Goal: Navigation & Orientation: Find specific page/section

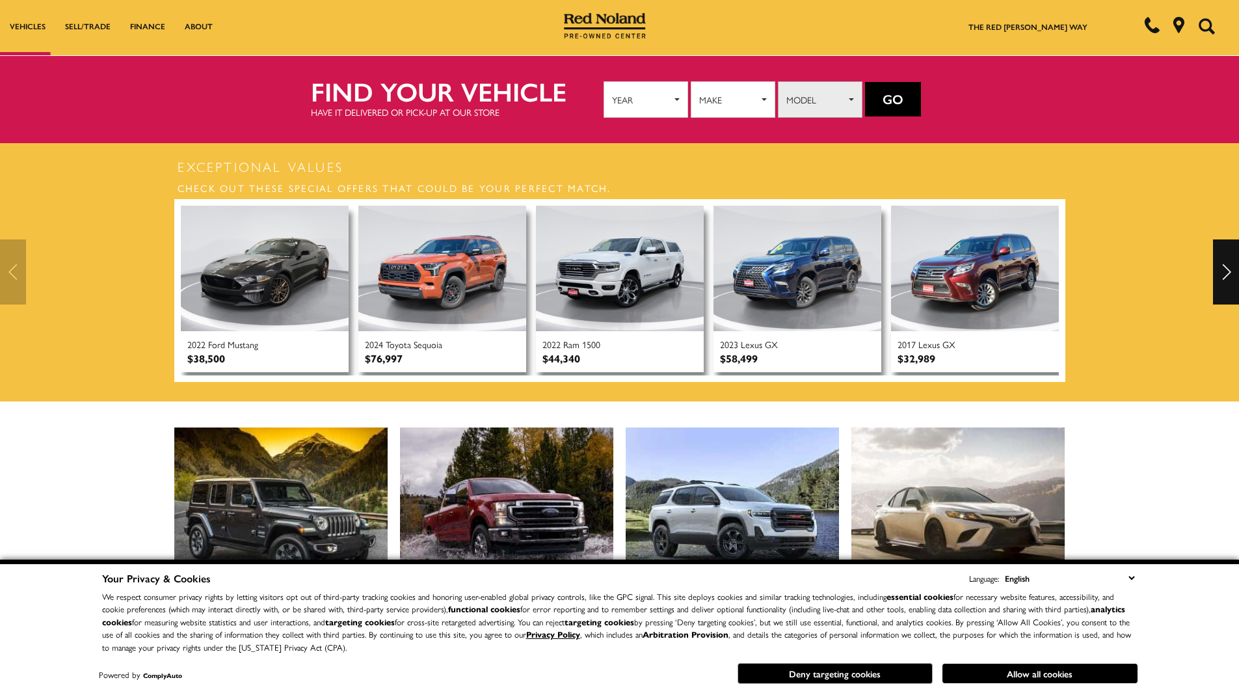
scroll to position [325, 0]
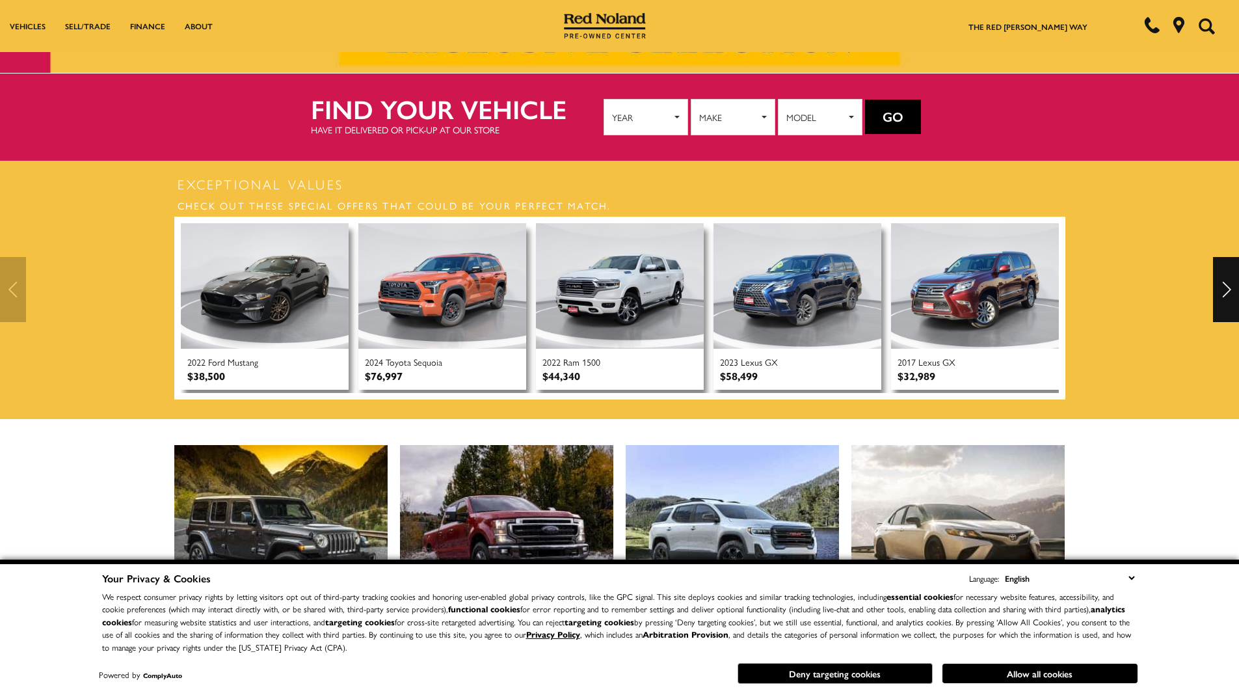
click at [1226, 282] on div "Next" at bounding box center [1226, 289] width 26 height 65
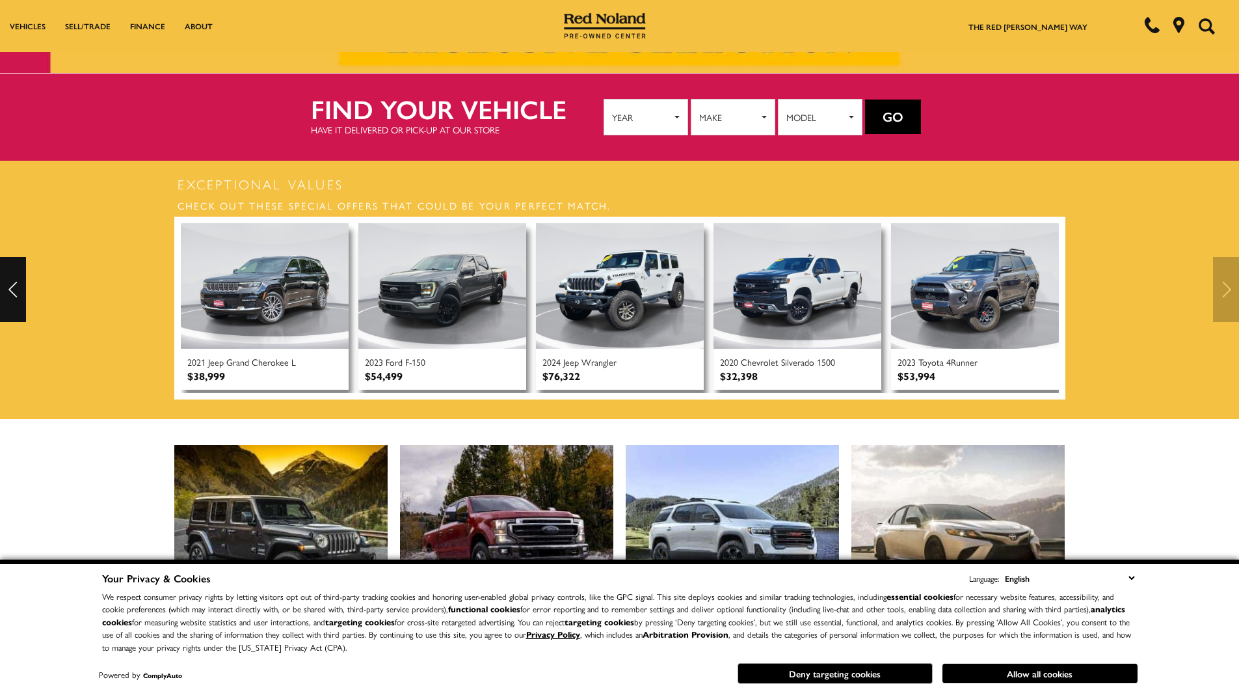
click at [1226, 282] on div at bounding box center [619, 289] width 1239 height 65
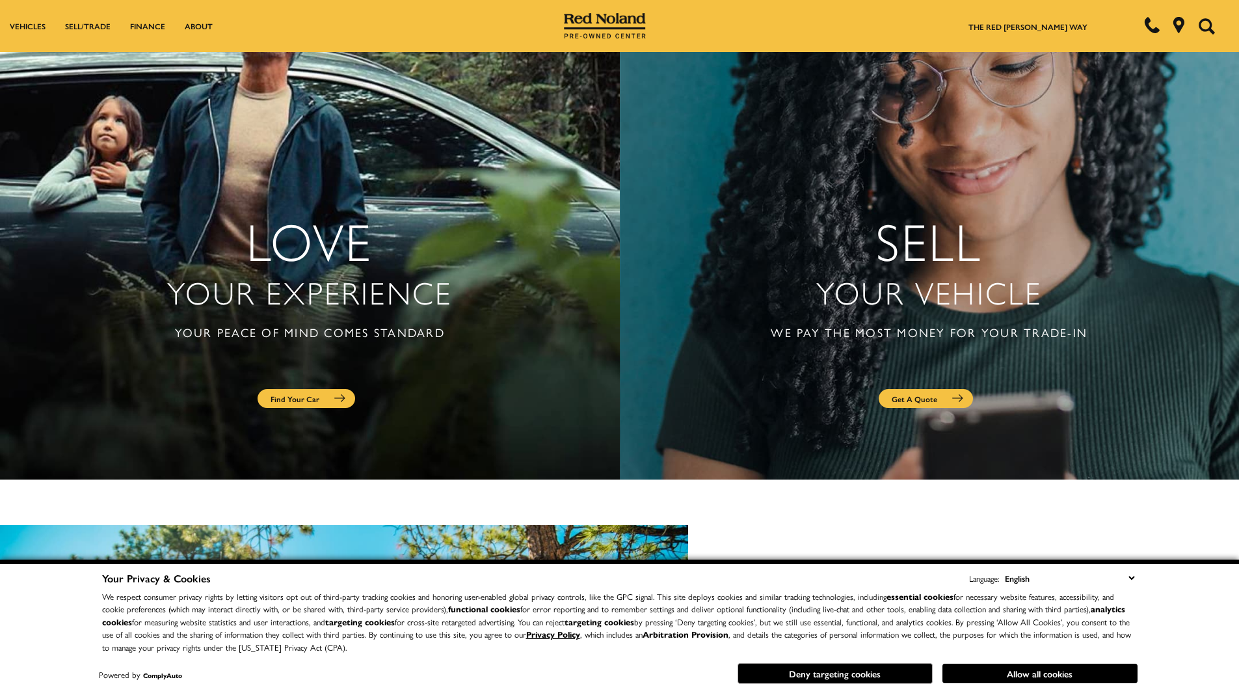
scroll to position [3056, 0]
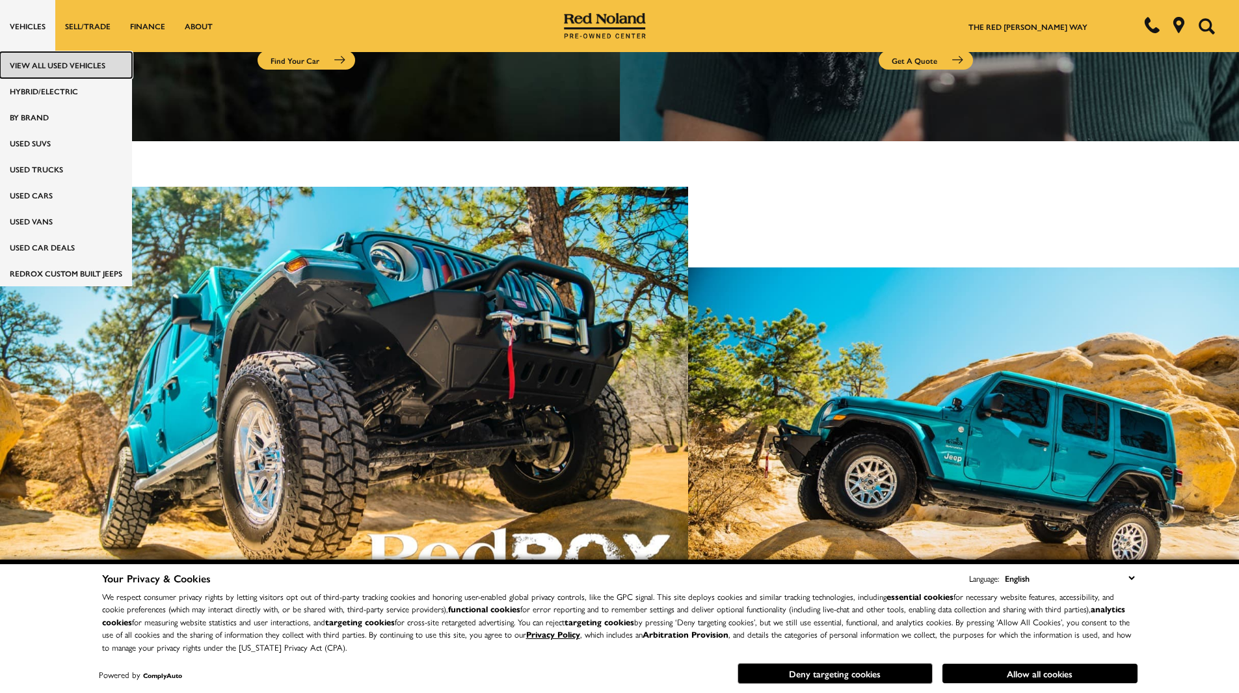
click at [51, 61] on link "View All Used Vehicles" at bounding box center [66, 65] width 132 height 26
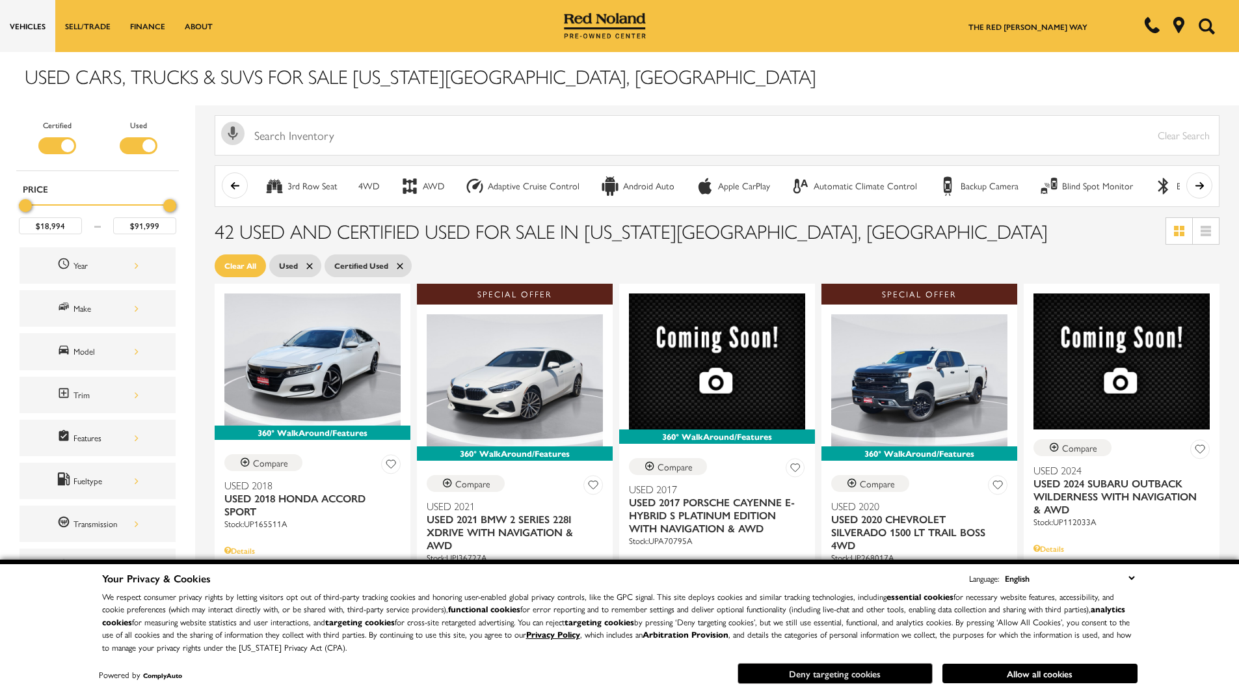
click at [854, 669] on button "Deny targeting cookies" at bounding box center [834, 673] width 195 height 21
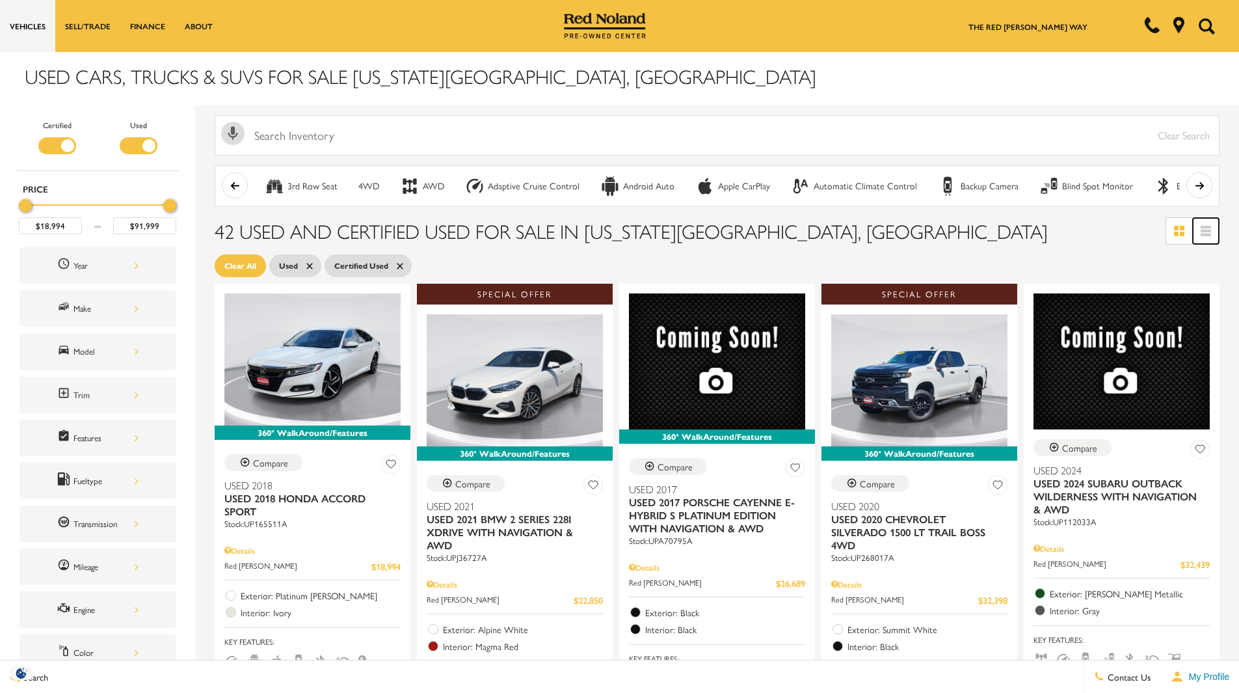
click at [1211, 226] on icon at bounding box center [1205, 227] width 10 height 3
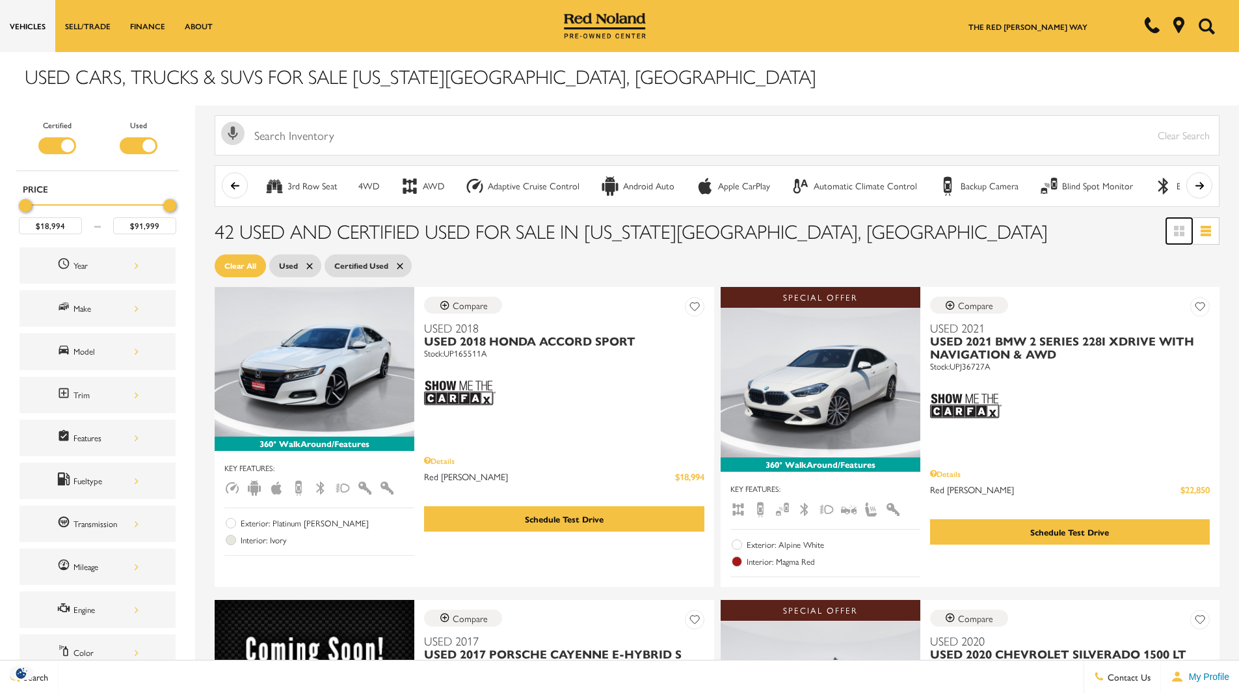
click at [1184, 231] on icon at bounding box center [1182, 233] width 5 height 5
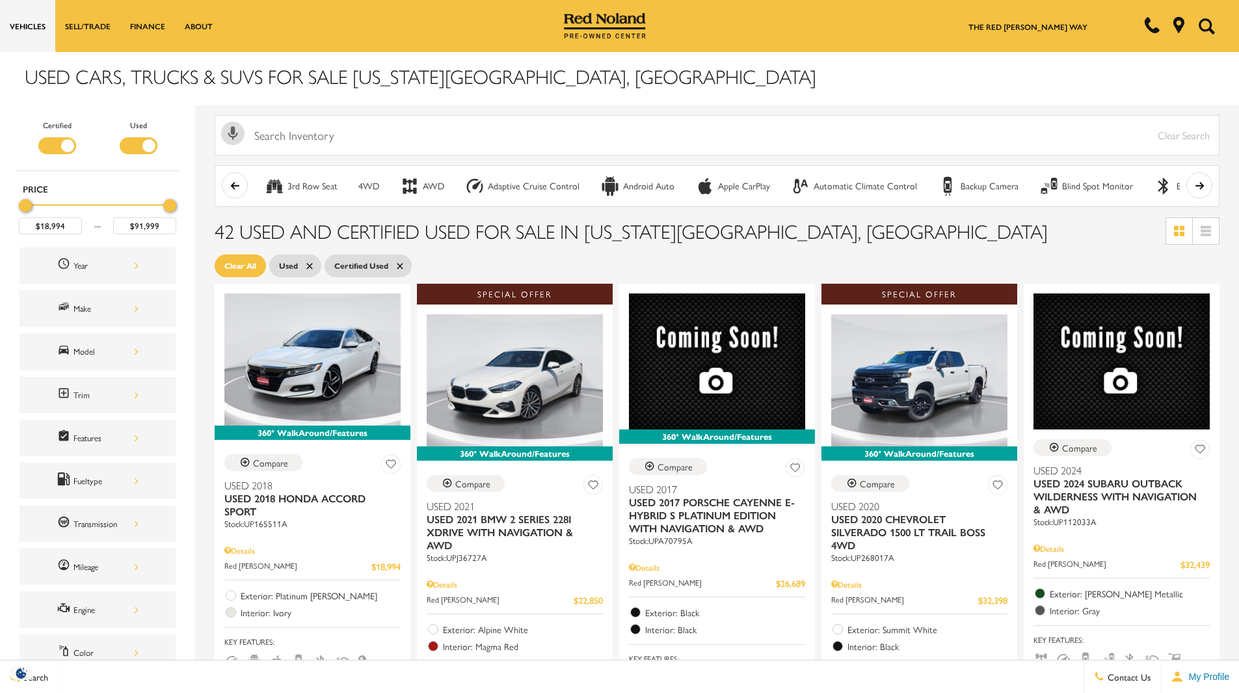
drag, startPoint x: 24, startPoint y: 204, endPoint x: 0, endPoint y: 207, distance: 24.3
click at [0, 207] on div "Certified Used Type Price $18,994 $91,999 Year Make Model Trim Features Fueltyp…" at bounding box center [97, 442] width 195 height 674
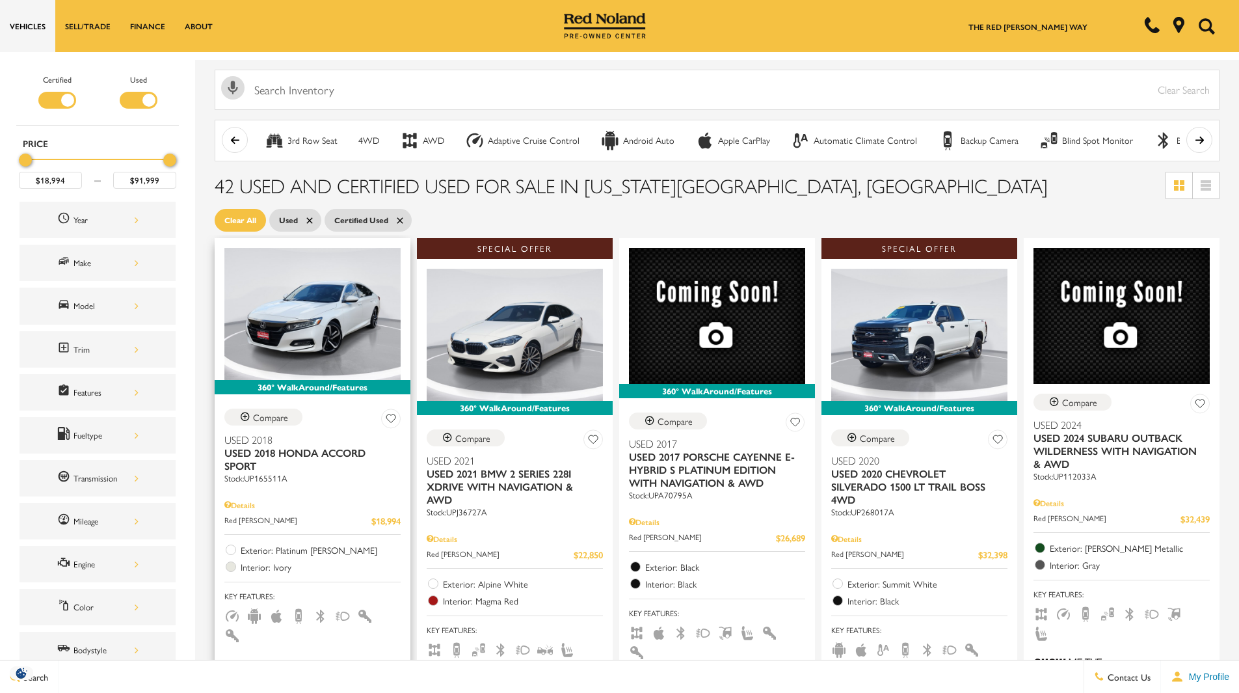
scroll to position [65, 0]
